Goal: Information Seeking & Learning: Check status

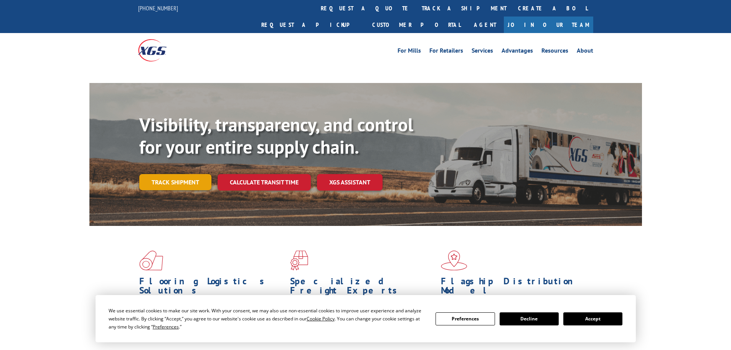
click at [150, 174] on link "Track shipment" at bounding box center [175, 182] width 72 height 16
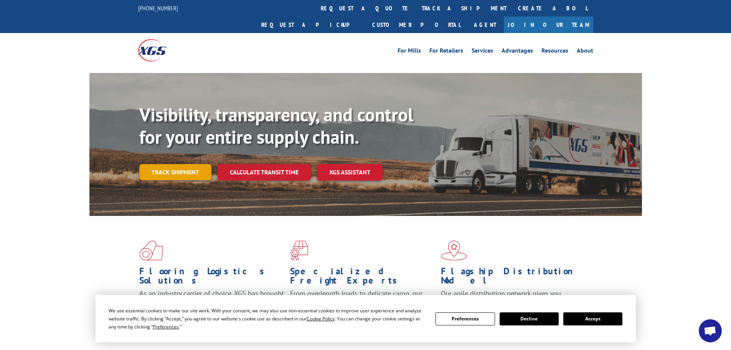
click at [172, 164] on link "Track shipment" at bounding box center [175, 172] width 72 height 16
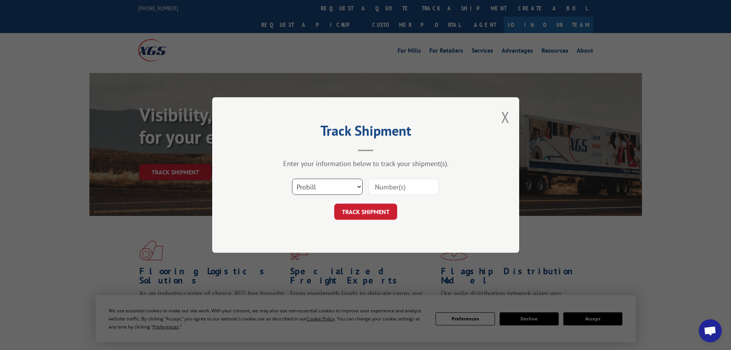
drag, startPoint x: 328, startPoint y: 185, endPoint x: 322, endPoint y: 193, distance: 10.5
click at [327, 185] on select "Select category... Probill BOL PO" at bounding box center [327, 186] width 71 height 16
select select "po"
click at [292, 178] on select "Select category... Probill BOL PO" at bounding box center [327, 186] width 71 height 16
click at [387, 185] on input at bounding box center [403, 186] width 71 height 16
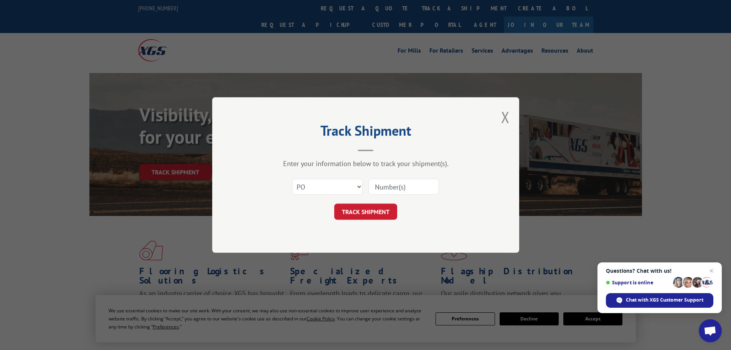
paste input "82505818"
type input "82505818"
click at [380, 209] on button "TRACK SHIPMENT" at bounding box center [365, 211] width 63 height 16
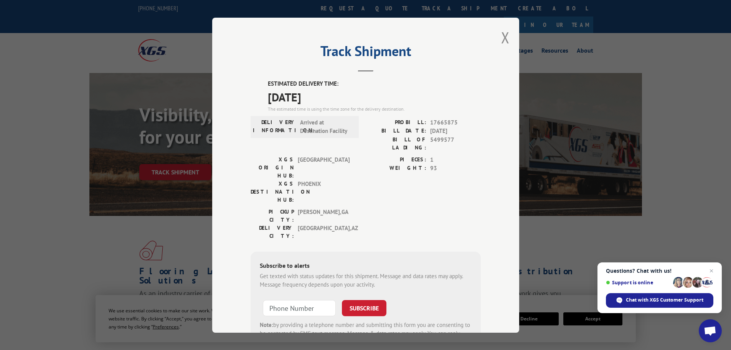
click at [507, 43] on div "Track Shipment ESTIMATED DELIVERY TIME: [DATE] The estimated time is using the …" at bounding box center [365, 175] width 307 height 315
click at [501, 37] on button "Close modal" at bounding box center [505, 37] width 8 height 20
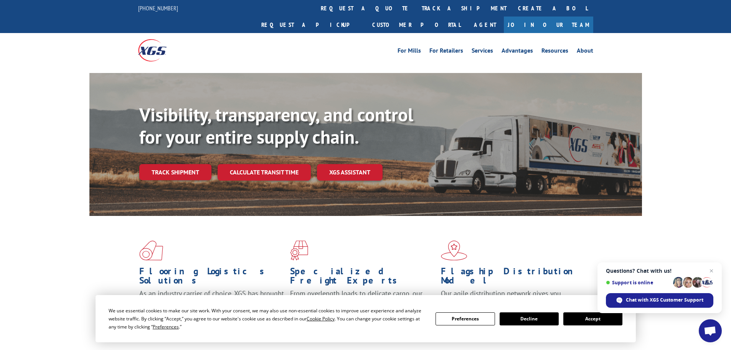
click at [181, 164] on div "Visibility, transparency, and control for your entire supply chain. Track shipm…" at bounding box center [390, 157] width 503 height 107
click at [175, 164] on link "Track shipment" at bounding box center [175, 172] width 72 height 16
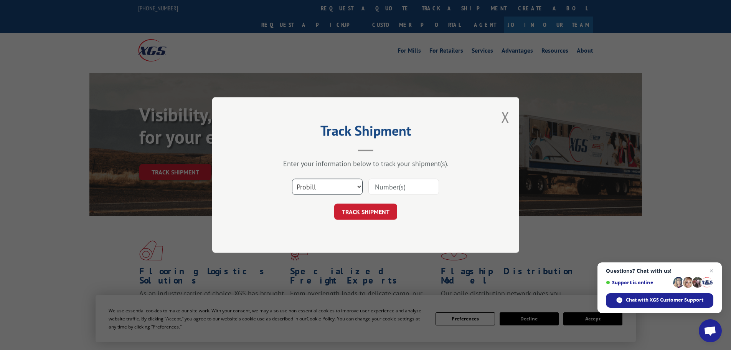
click at [309, 183] on select "Select category... Probill BOL PO" at bounding box center [327, 186] width 71 height 16
select select "po"
click at [292, 178] on select "Select category... Probill BOL PO" at bounding box center [327, 186] width 71 height 16
click at [400, 189] on input at bounding box center [403, 186] width 71 height 16
paste input "82505902"
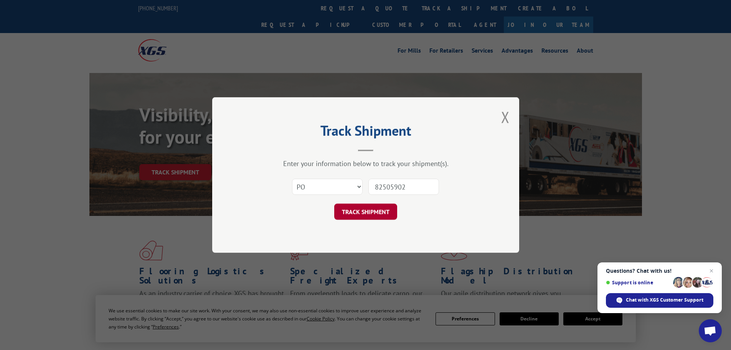
type input "82505902"
click at [378, 210] on button "TRACK SHIPMENT" at bounding box center [365, 211] width 63 height 16
